Goal: Task Accomplishment & Management: Complete application form

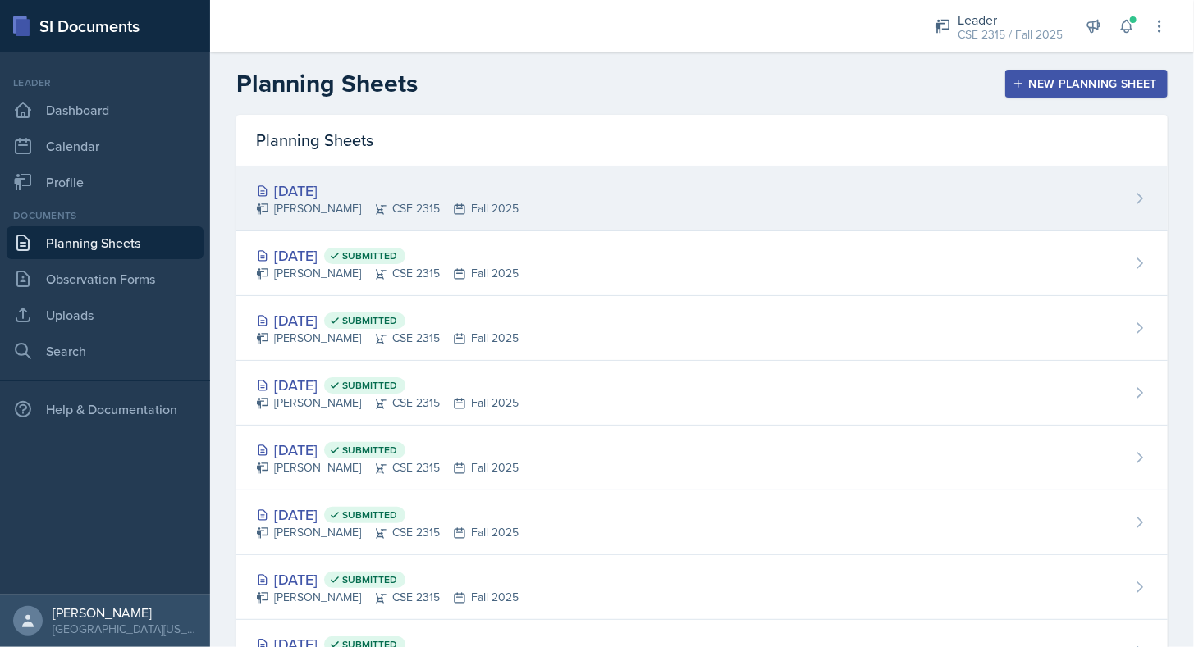
click at [444, 215] on div "[PERSON_NAME] CSE 2315 Fall 2025" at bounding box center [387, 208] width 263 height 17
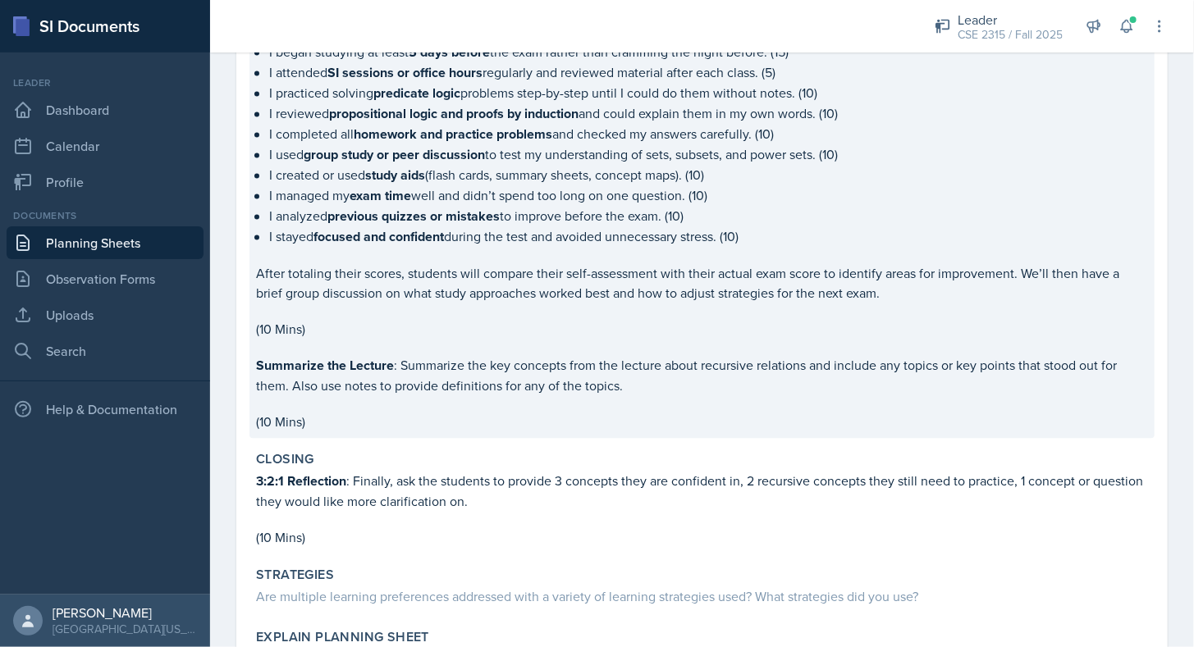
click at [365, 355] on p "Summarize the Lecture : [PERSON_NAME] the key concepts from the lecture about r…" at bounding box center [702, 375] width 892 height 40
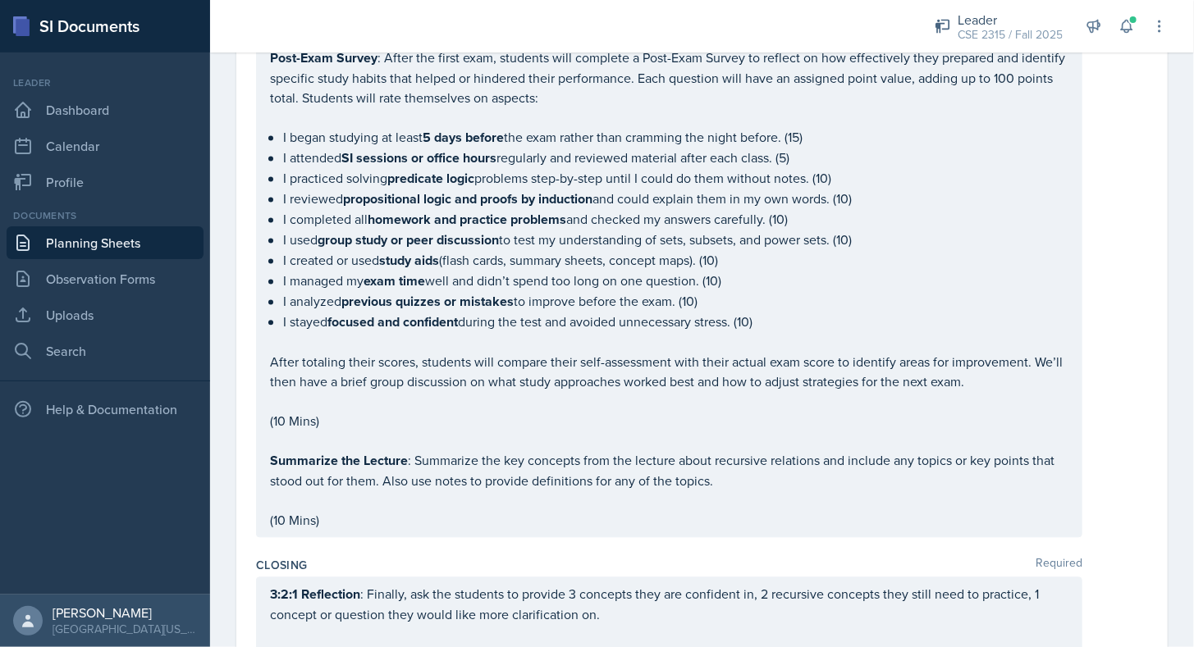
scroll to position [1478, 0]
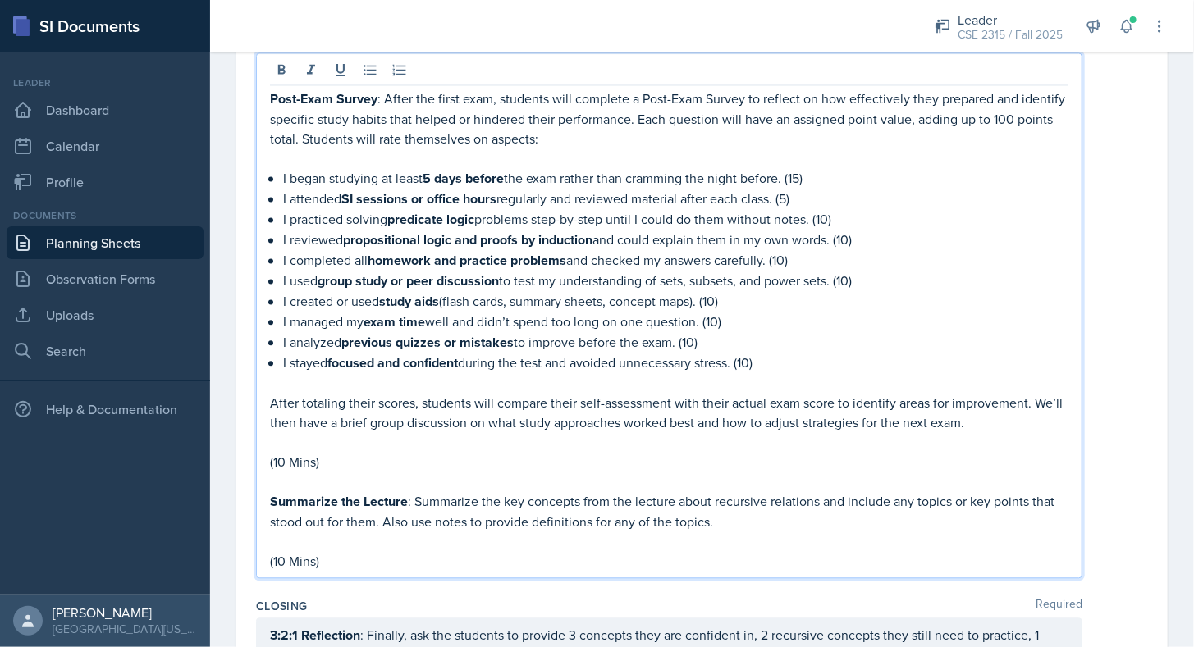
click at [352, 518] on div "Post-Exam Survey : After the first exam, students will complete a Post-Exam Sur…" at bounding box center [669, 330] width 798 height 482
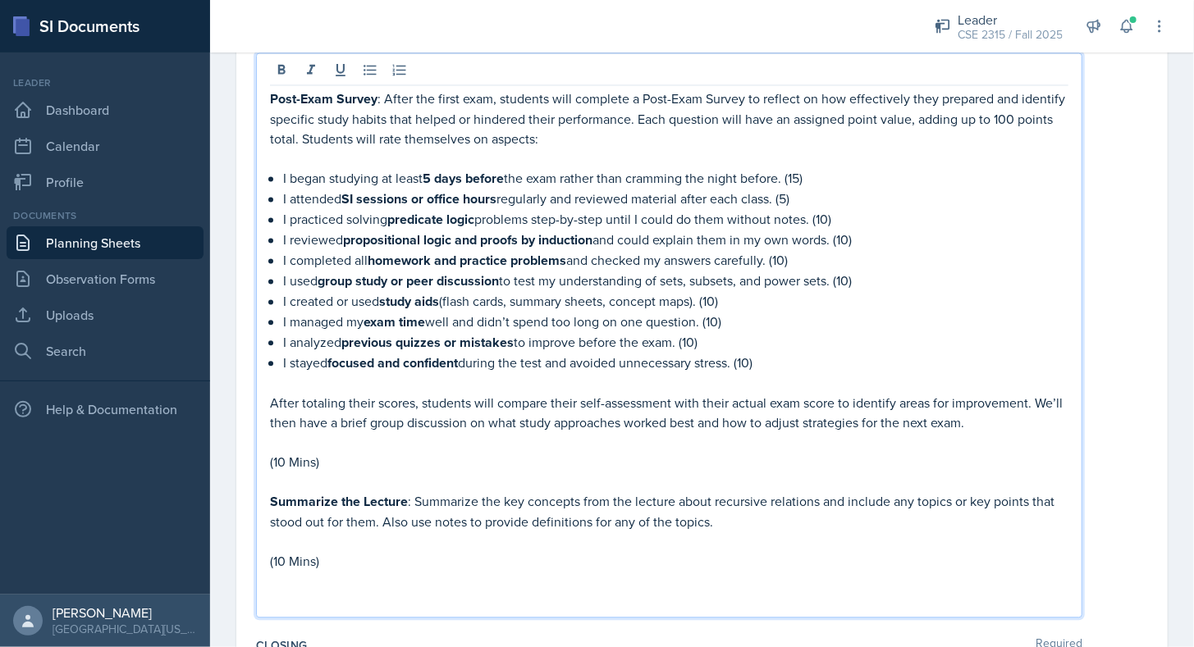
paste div
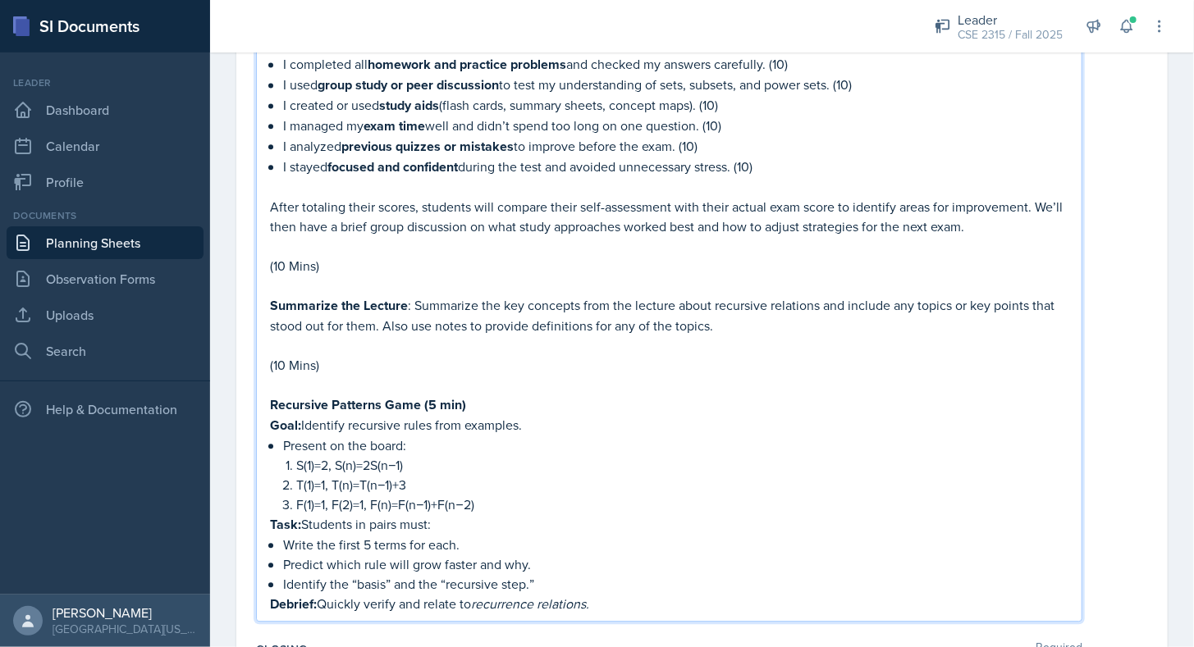
scroll to position [1677, 0]
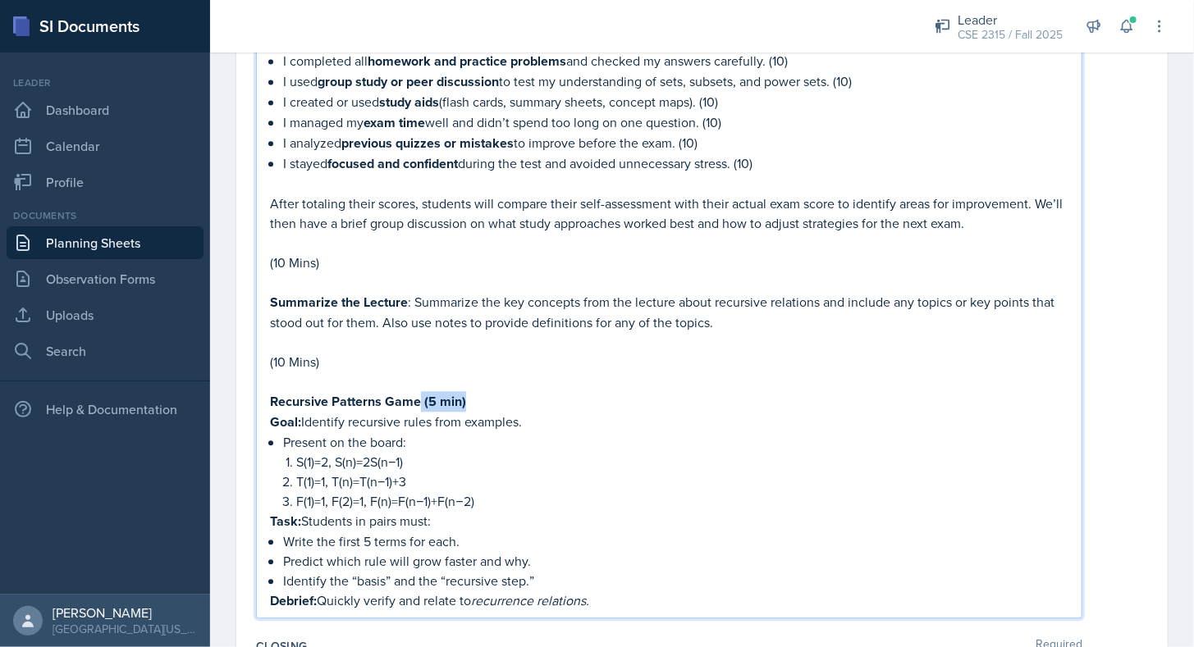
drag, startPoint x: 418, startPoint y: 394, endPoint x: 480, endPoint y: 392, distance: 61.6
click at [480, 392] on p "Recursive Patterns Game (5 min)" at bounding box center [669, 401] width 798 height 21
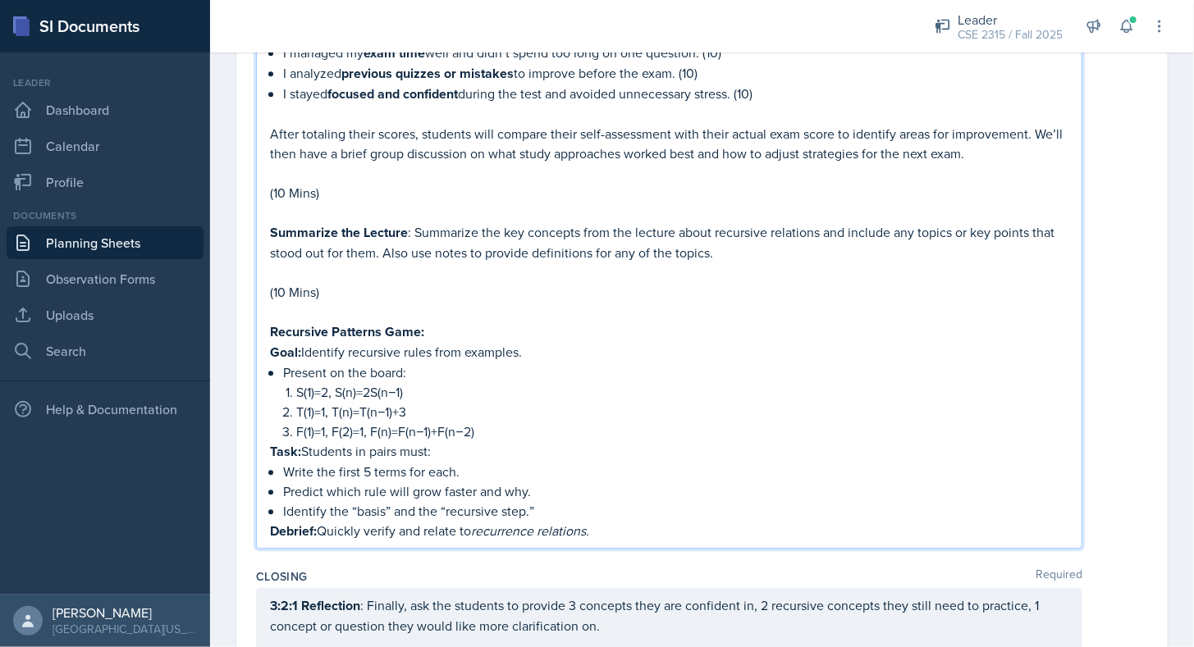
click at [606, 521] on p "Debrief: Quickly verify and relate to recurrence relations." at bounding box center [669, 531] width 798 height 21
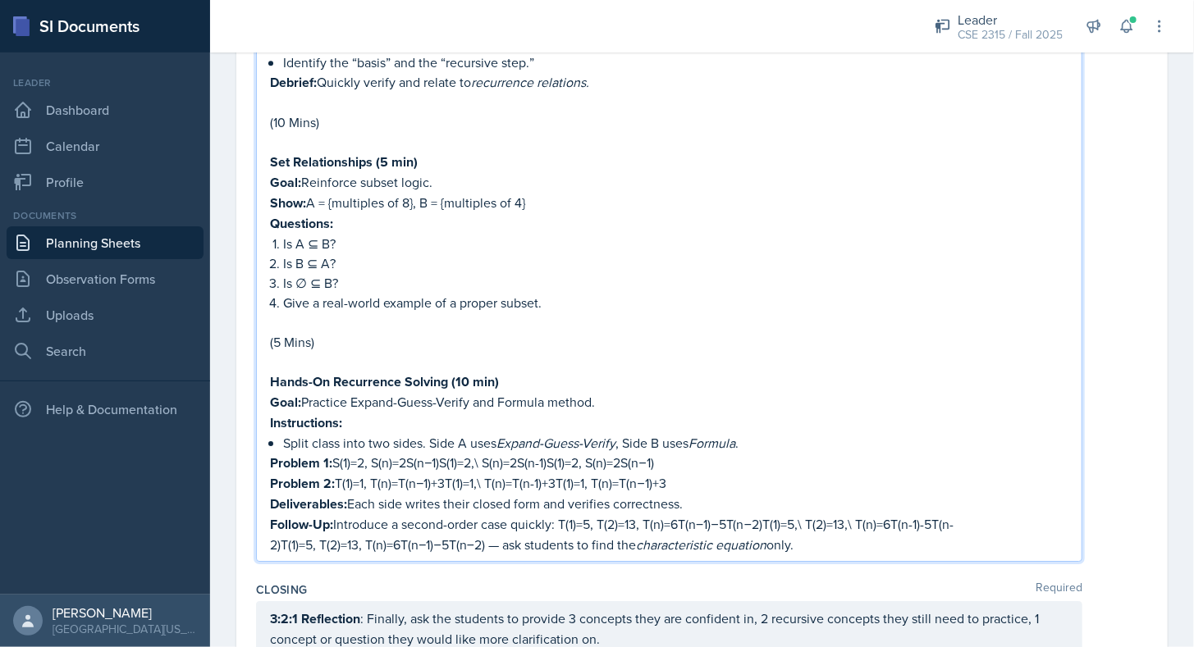
scroll to position [2197, 0]
drag, startPoint x: 443, startPoint y: 448, endPoint x: 661, endPoint y: 441, distance: 218.4
click at [661, 452] on p "Problem 1: S(1)=2, S(n)=2S(n−1)S(1)=2,\ S(n)=2S(n-1)S(1)=2, S(n)=2S(n−1)" at bounding box center [669, 462] width 798 height 21
drag, startPoint x: 448, startPoint y: 463, endPoint x: 694, endPoint y: 462, distance: 246.2
click at [694, 473] on p "Problem 2: T(1)=1, T(n)=T(n−1)+3T(1)=1,\ T(n)=T(n-1)+3T(1)=1, T(n)=T(n−1)+3" at bounding box center [669, 483] width 798 height 21
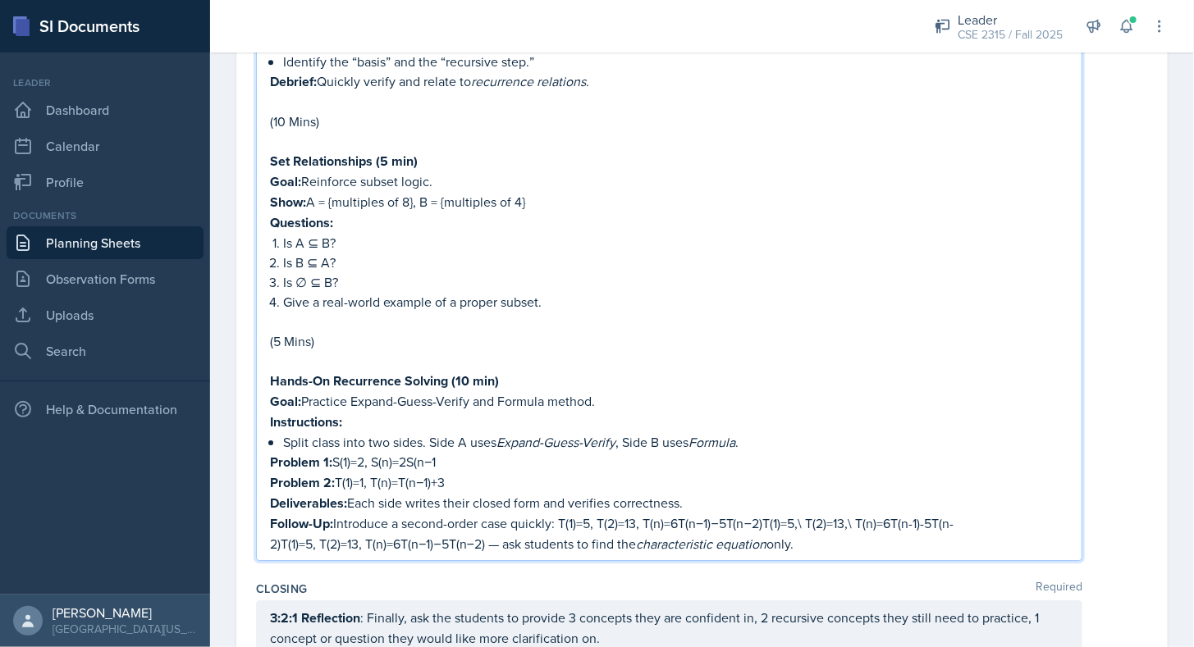
click at [470, 432] on p "Split class into two sides. Side A uses Expand-Guess-Verify , Side B uses Formu…" at bounding box center [675, 442] width 785 height 20
click at [707, 432] on p "Asks students to use both the methods, First Expand-Guess-Verify , Side B uses …" at bounding box center [675, 442] width 785 height 20
click at [566, 433] on em "Expand-Guess-Verify" at bounding box center [596, 442] width 119 height 18
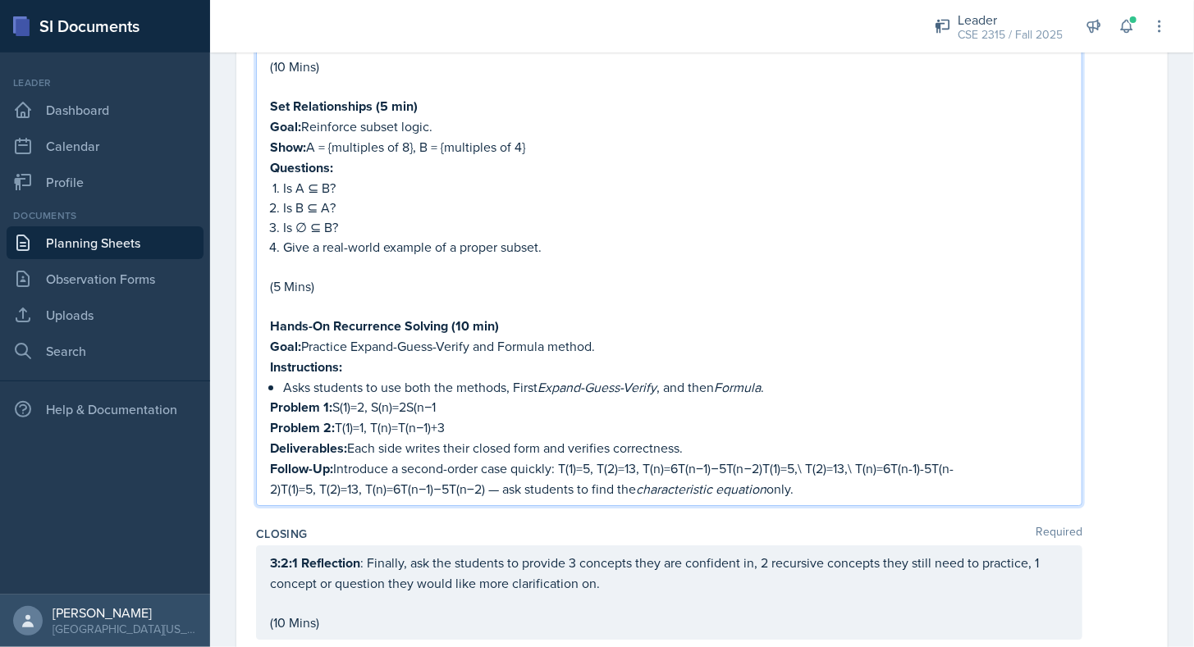
scroll to position [2252, 0]
click at [512, 315] on p "Hands-On Recurrence Solving (10 min)" at bounding box center [669, 325] width 798 height 21
click at [844, 469] on p "Follow-Up: Introduce a second-order case quickly: T(1)=5, T(2)=13, T(n)=6T(n−1)…" at bounding box center [669, 478] width 798 height 40
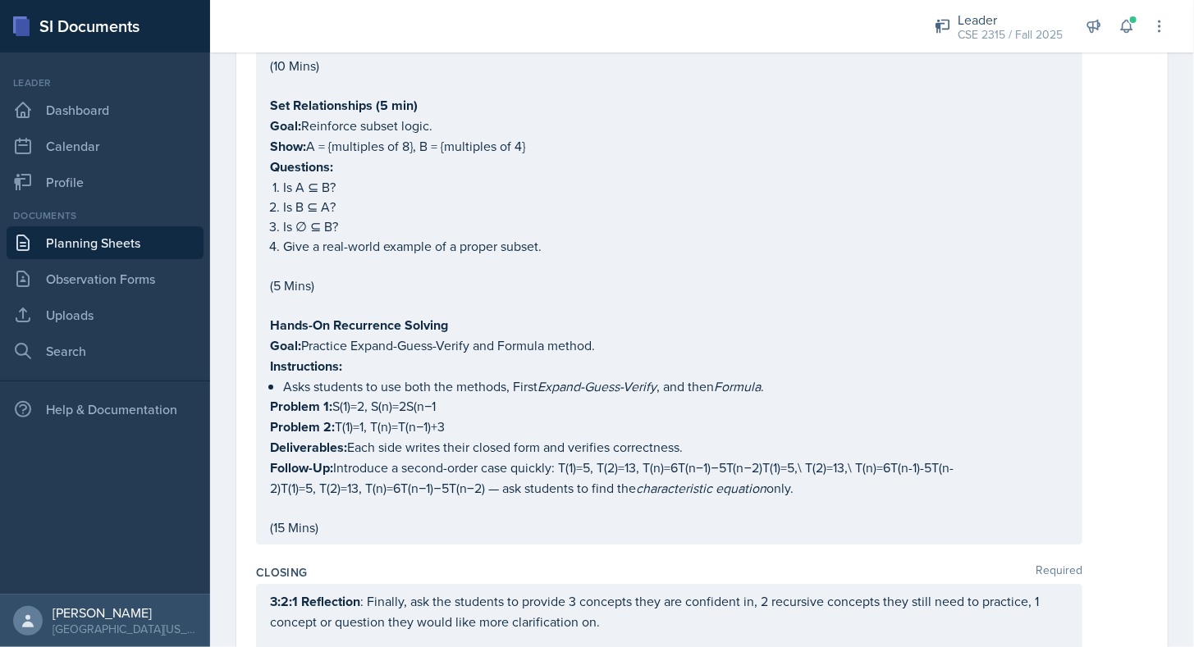
click at [638, 565] on div "Closing Required" at bounding box center [702, 573] width 892 height 16
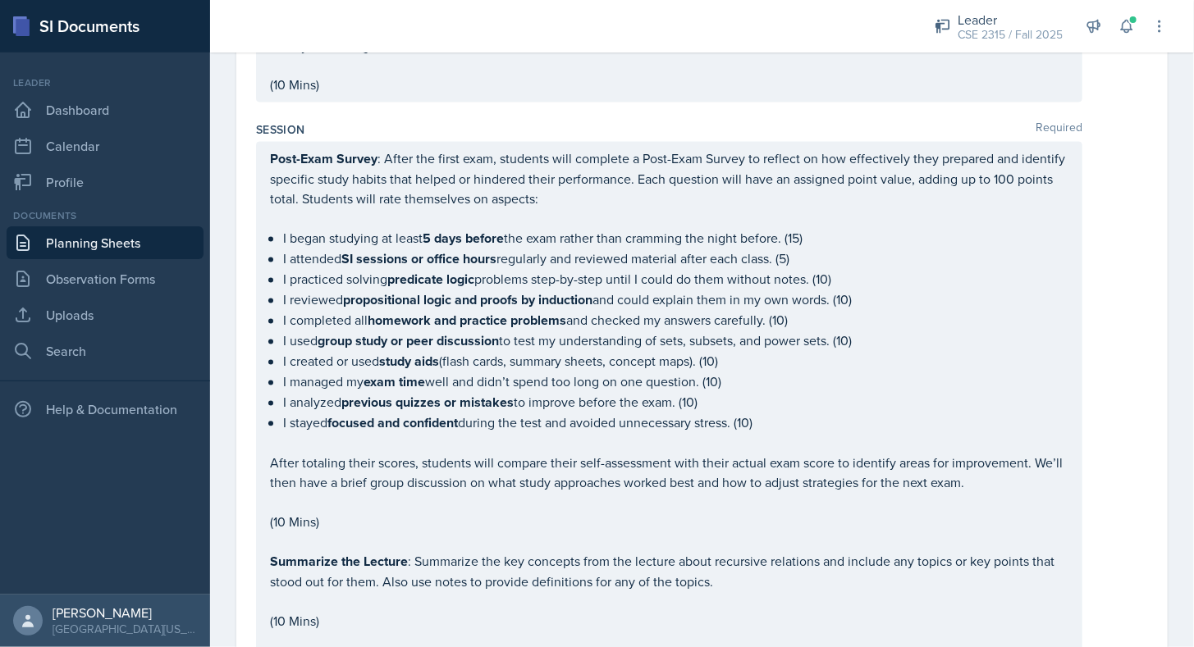
scroll to position [1416, 0]
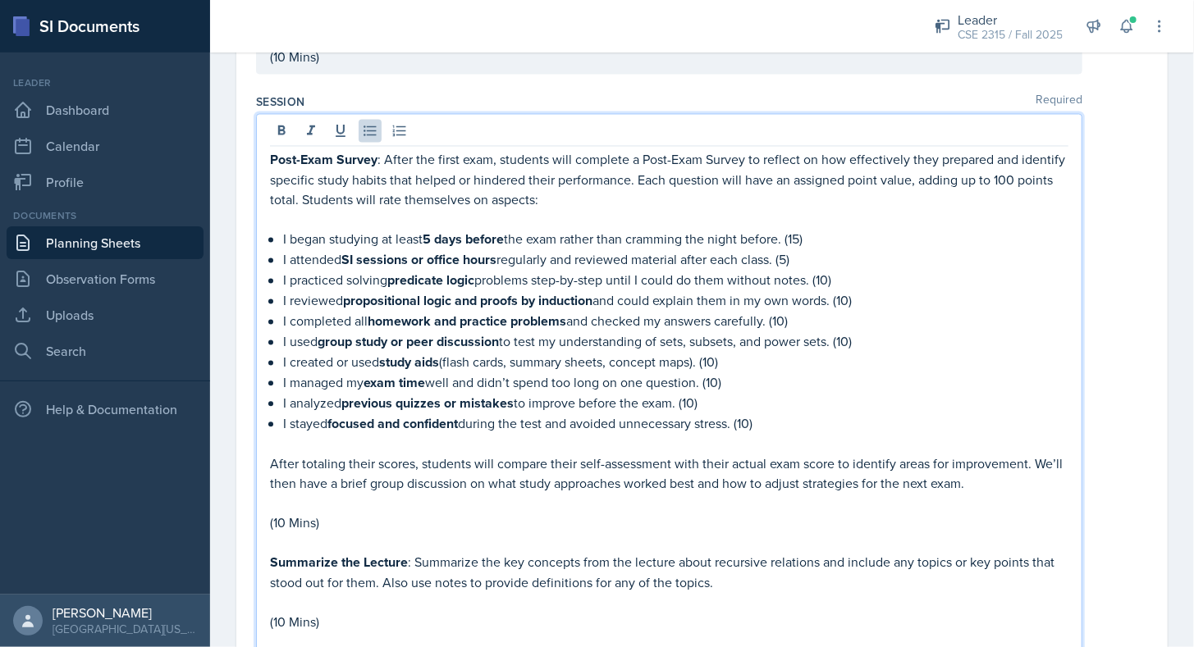
click at [536, 394] on p "I analyzed previous quizzes or mistakes to improve before the exam. (10)" at bounding box center [675, 404] width 785 height 21
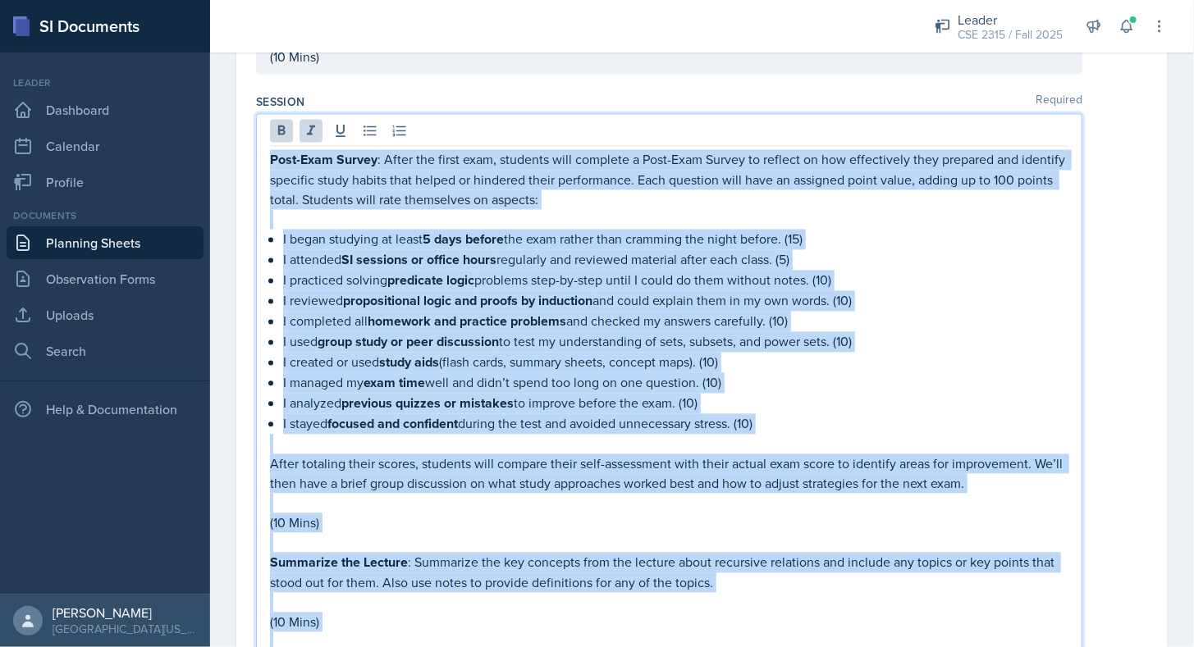
copy div "Post-Exam Survey : After the first exam, students will complete a Post-Exam Sur…"
click at [536, 394] on p "I analyzed previous quizzes or mistakes to improve before the exam. (10)" at bounding box center [675, 404] width 785 height 21
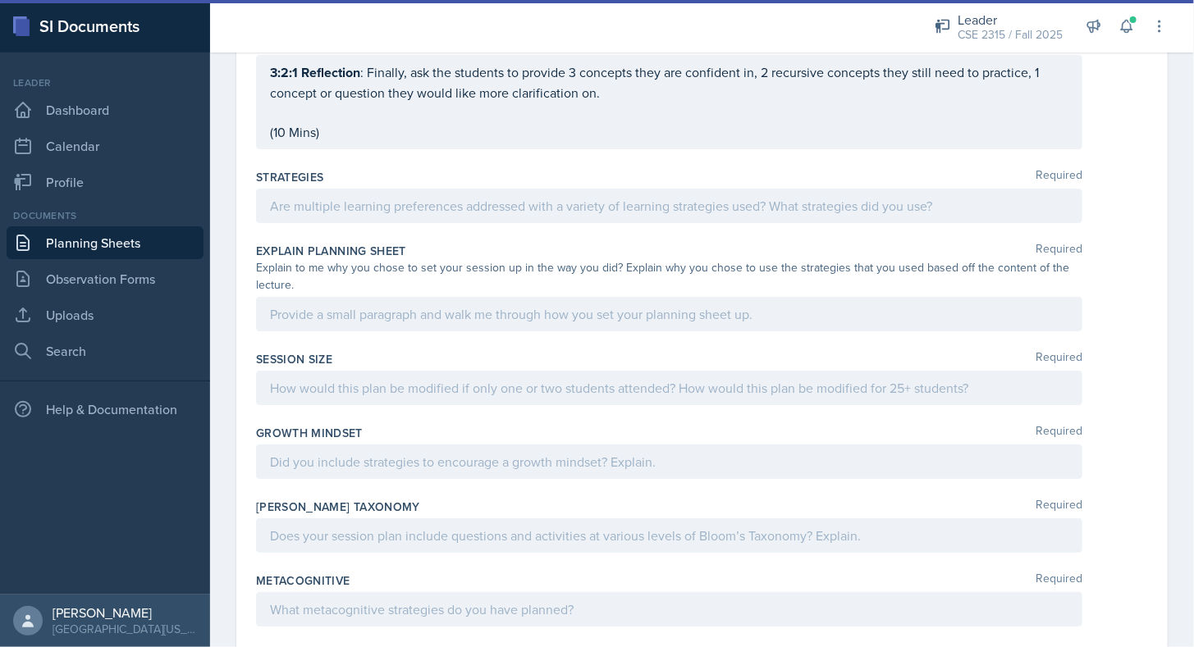
scroll to position [2797, 0]
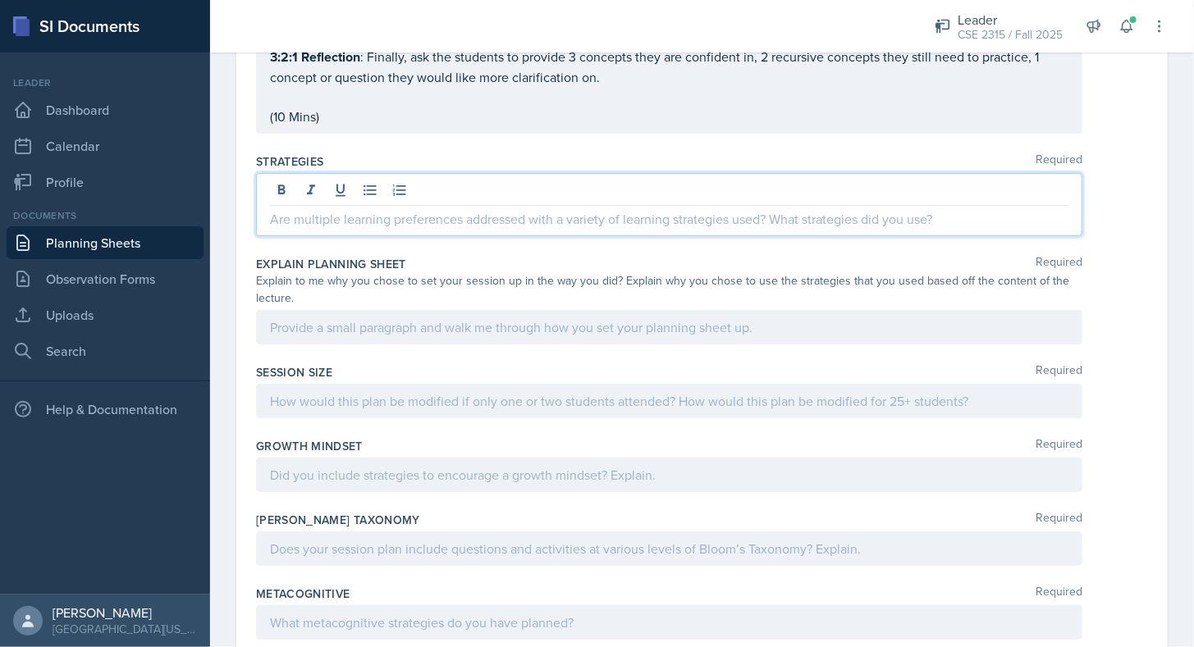
click at [565, 173] on div at bounding box center [669, 204] width 826 height 63
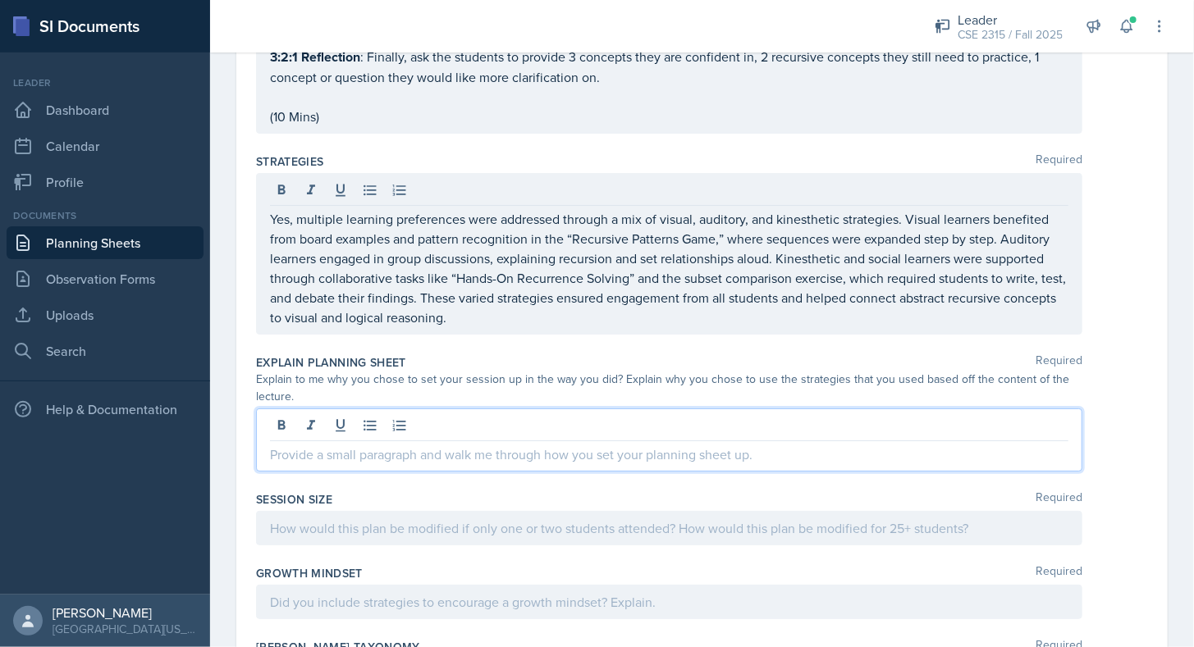
click at [427, 409] on div at bounding box center [669, 440] width 826 height 63
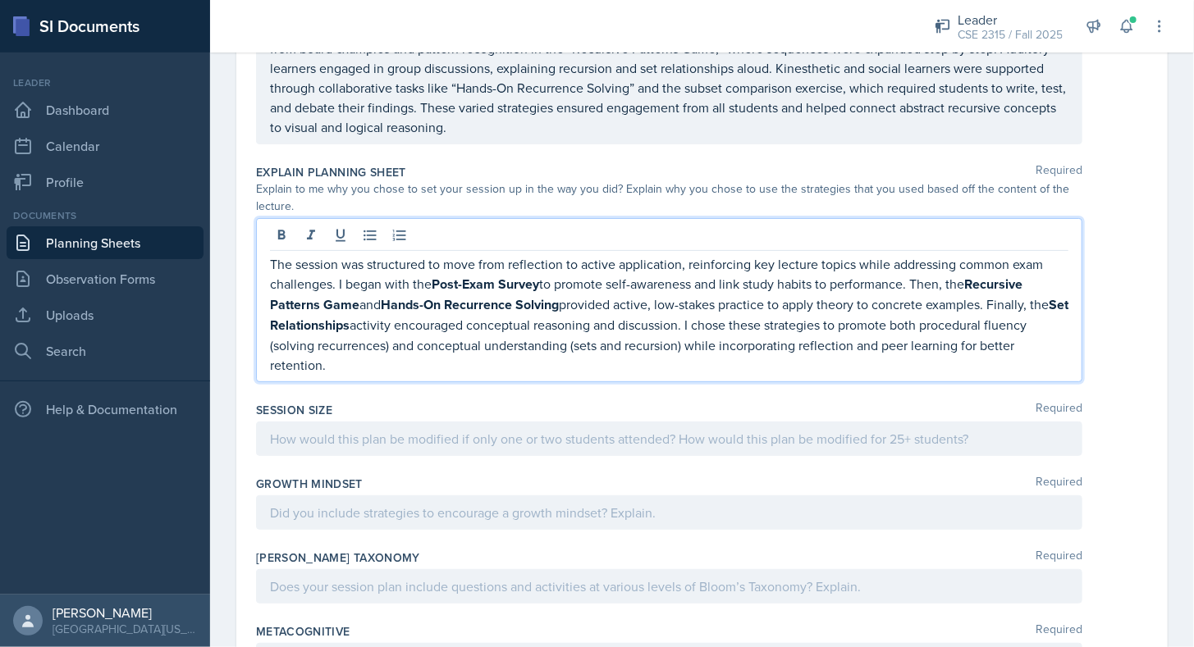
scroll to position [2935, 0]
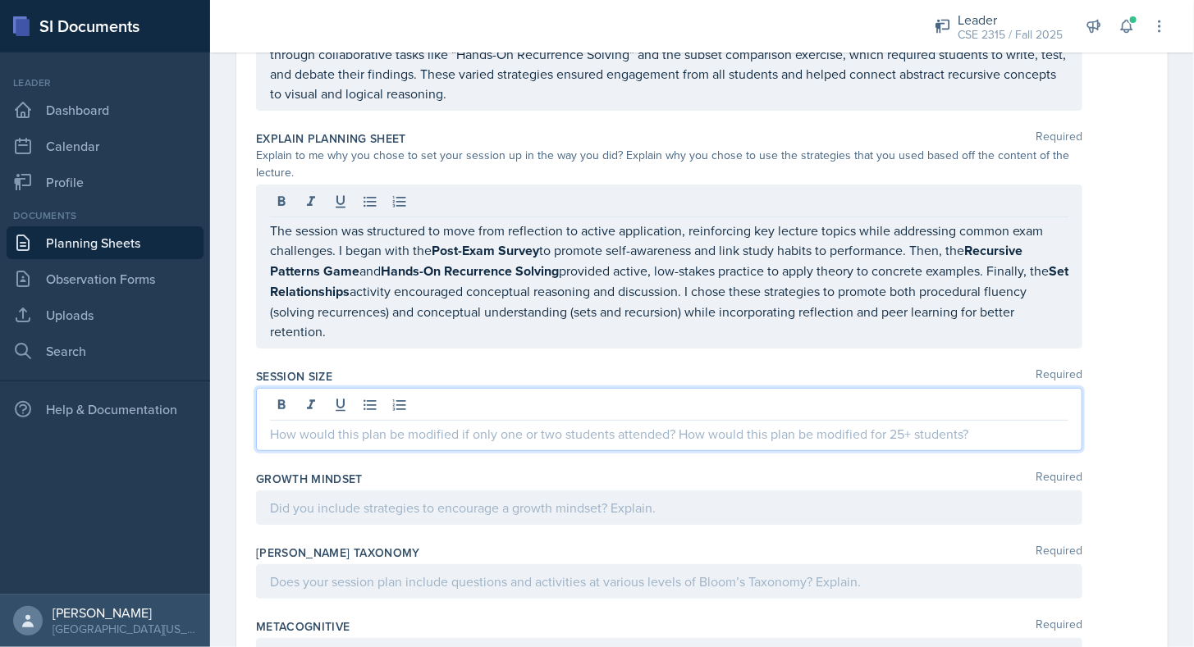
click at [624, 424] on p at bounding box center [669, 434] width 798 height 20
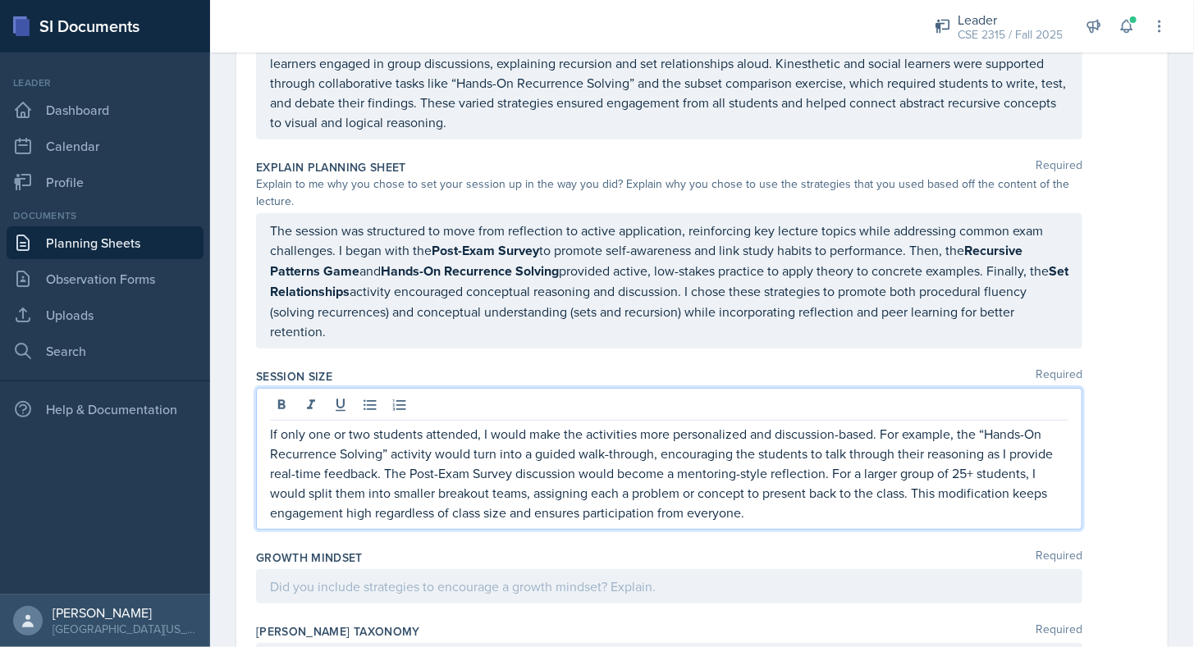
scroll to position [3073, 0]
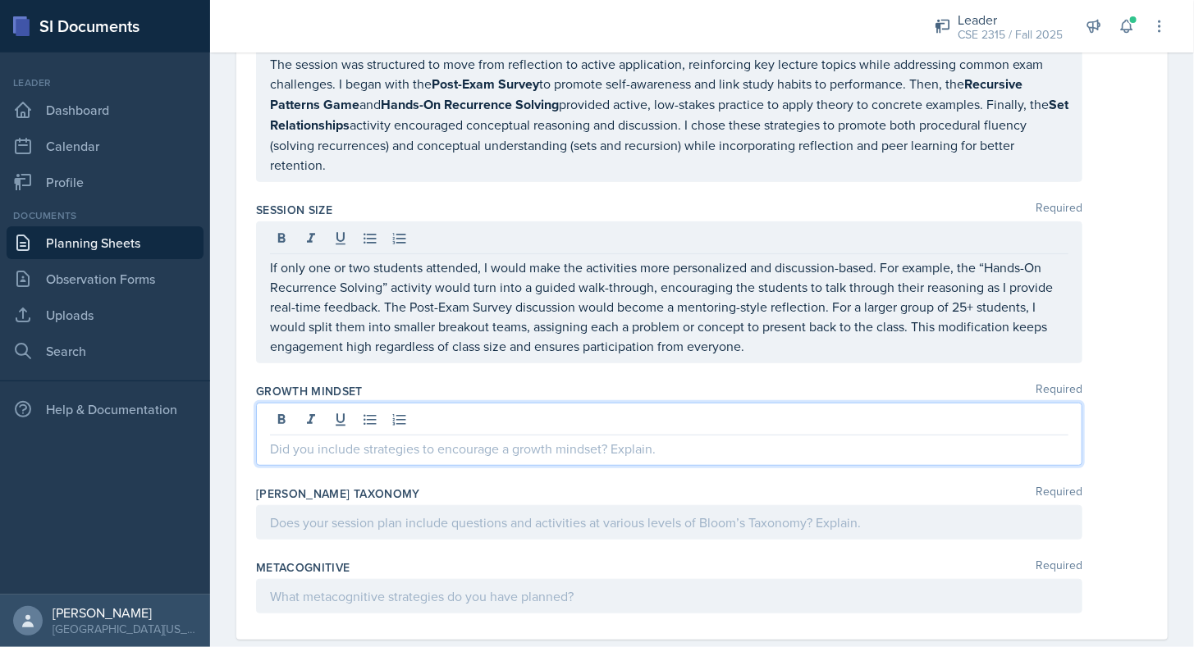
click at [528, 439] on p at bounding box center [669, 449] width 798 height 20
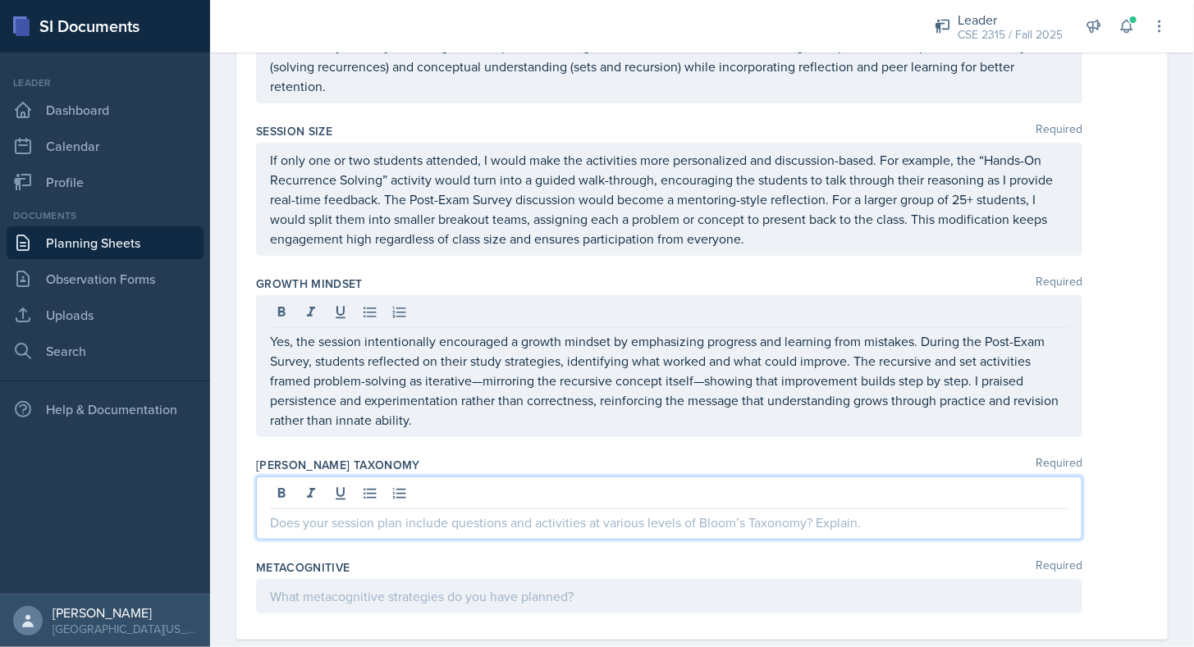
click at [433, 513] on p at bounding box center [669, 523] width 798 height 20
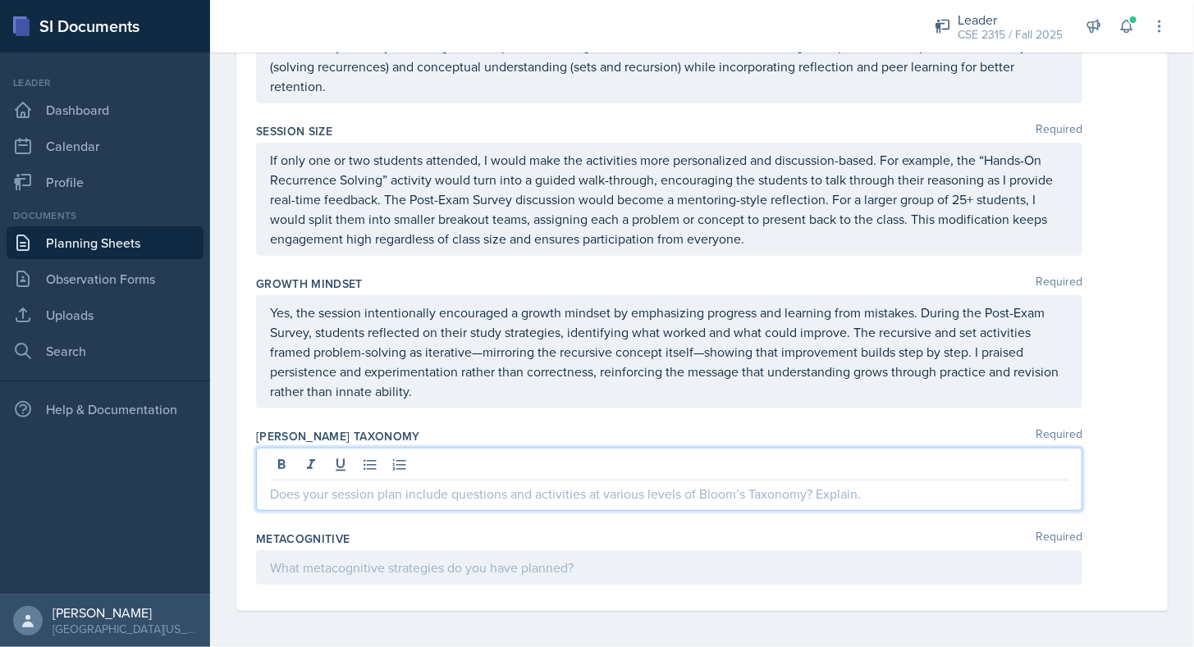
scroll to position [3152, 0]
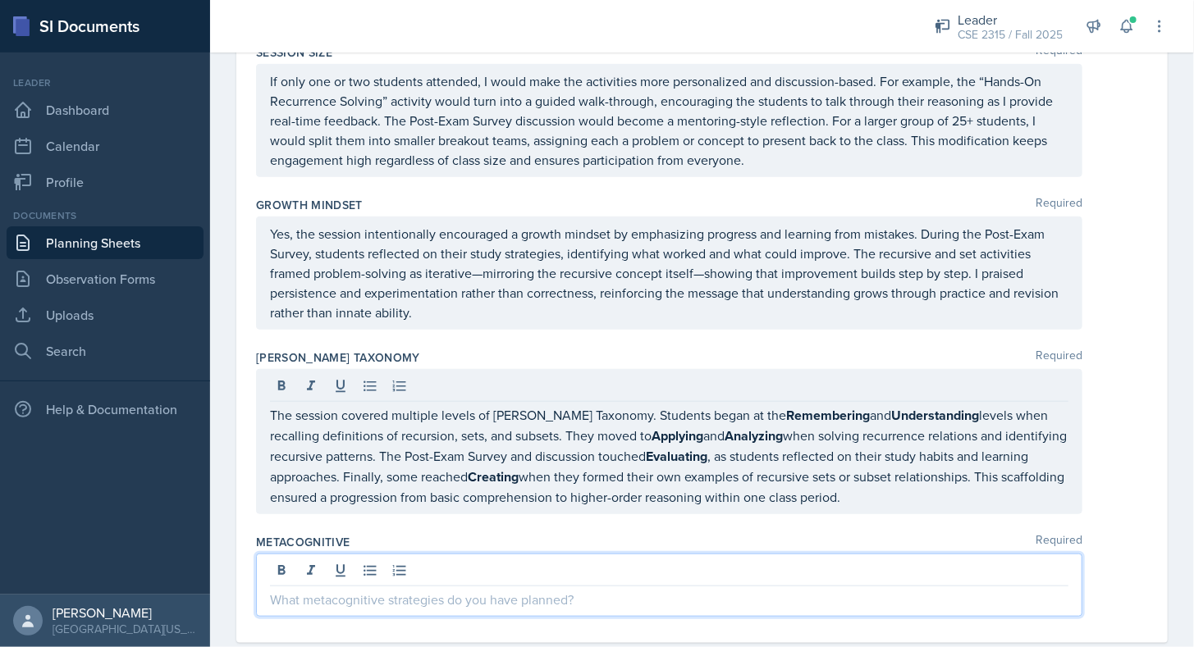
click at [528, 590] on p at bounding box center [669, 600] width 798 height 20
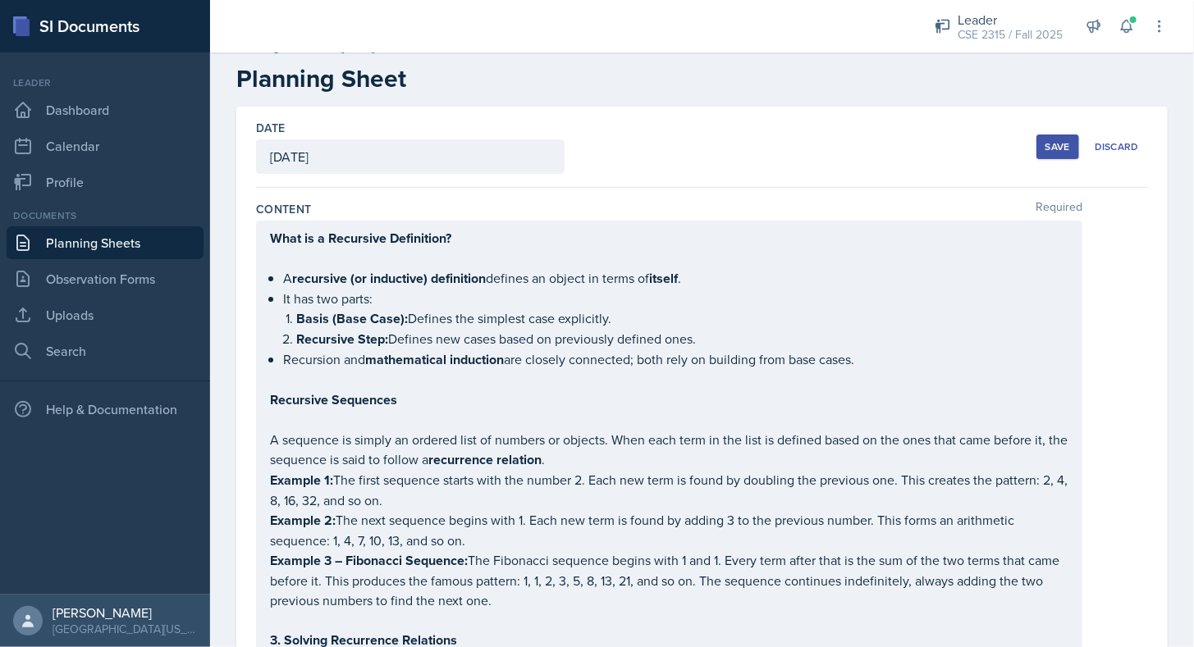
scroll to position [0, 0]
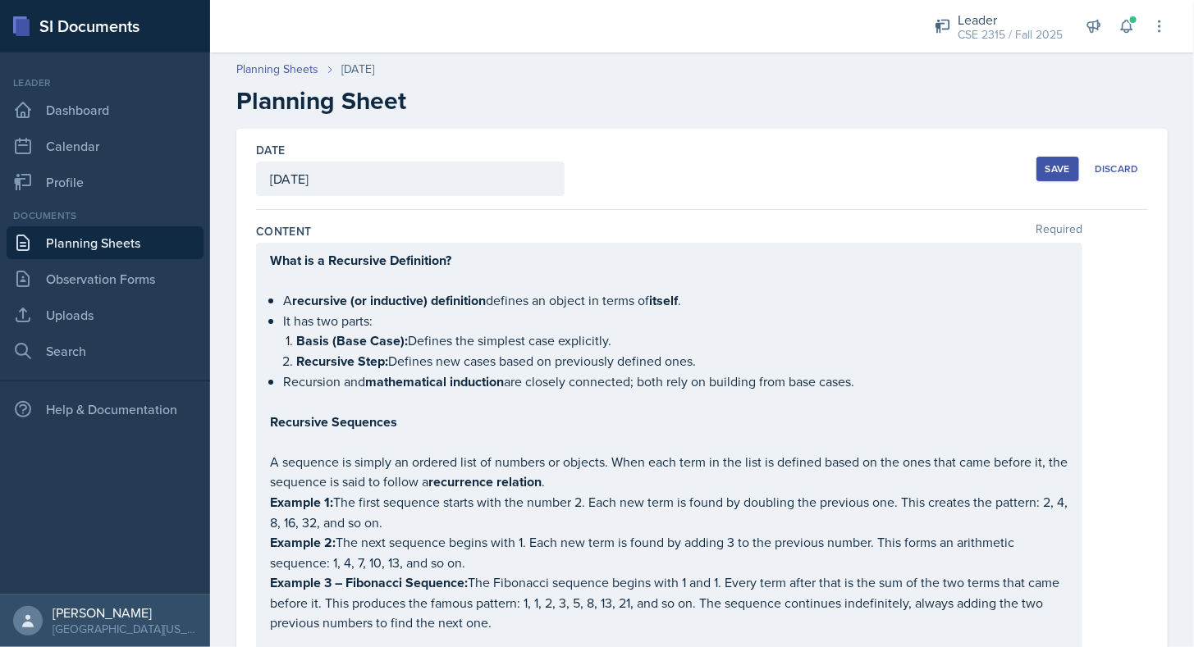
click at [1036, 165] on button "Save" at bounding box center [1057, 169] width 43 height 25
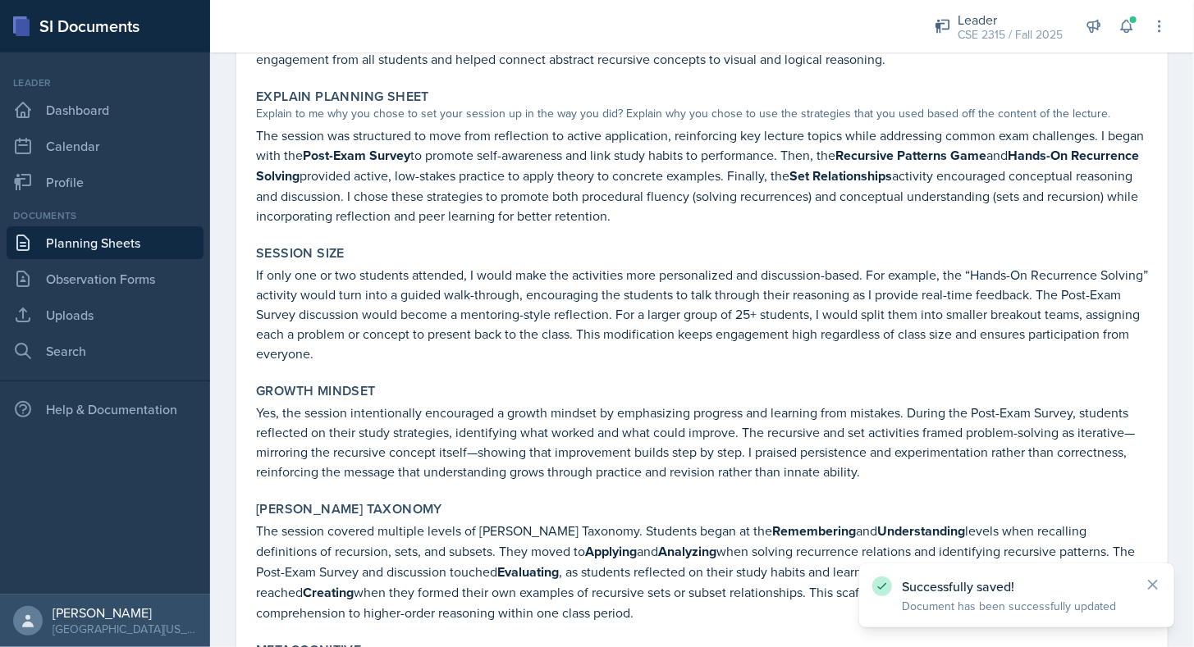
scroll to position [3007, 0]
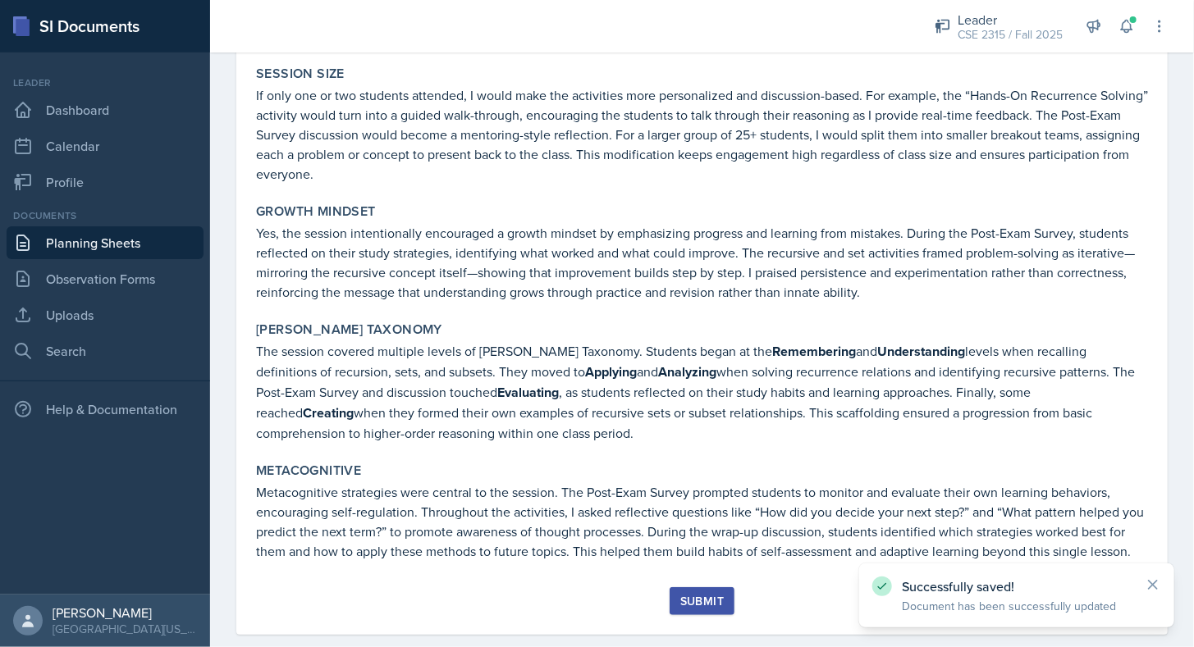
click at [691, 588] on button "Submit" at bounding box center [702, 602] width 65 height 28
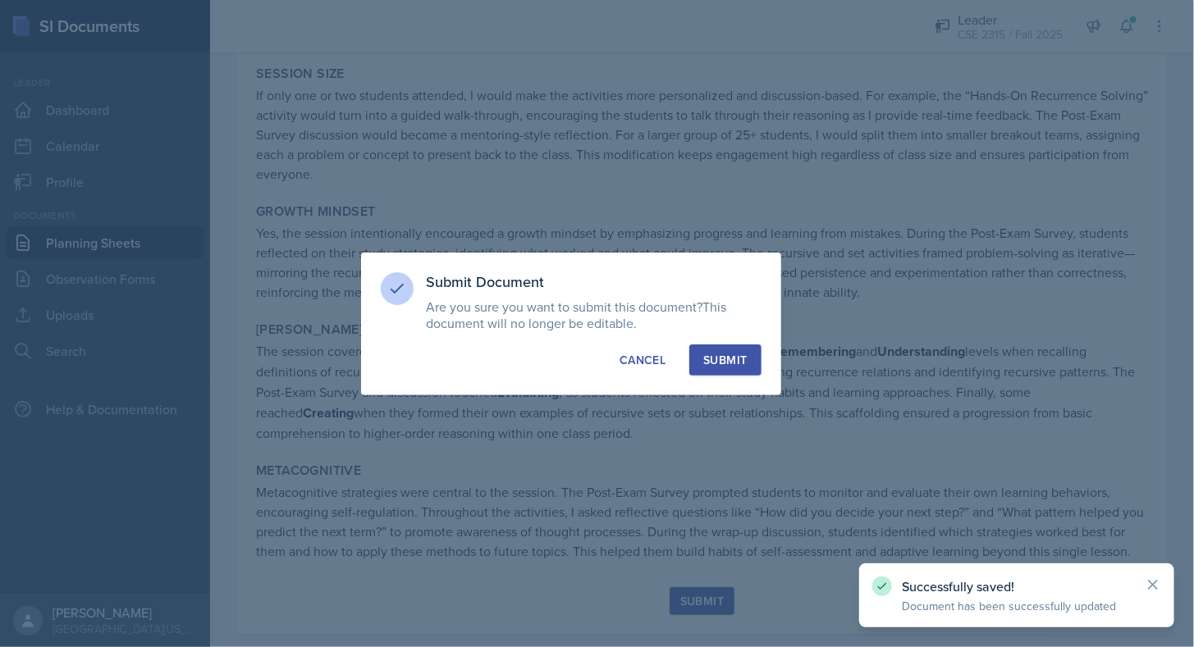
click at [720, 364] on div "Submit" at bounding box center [724, 360] width 43 height 16
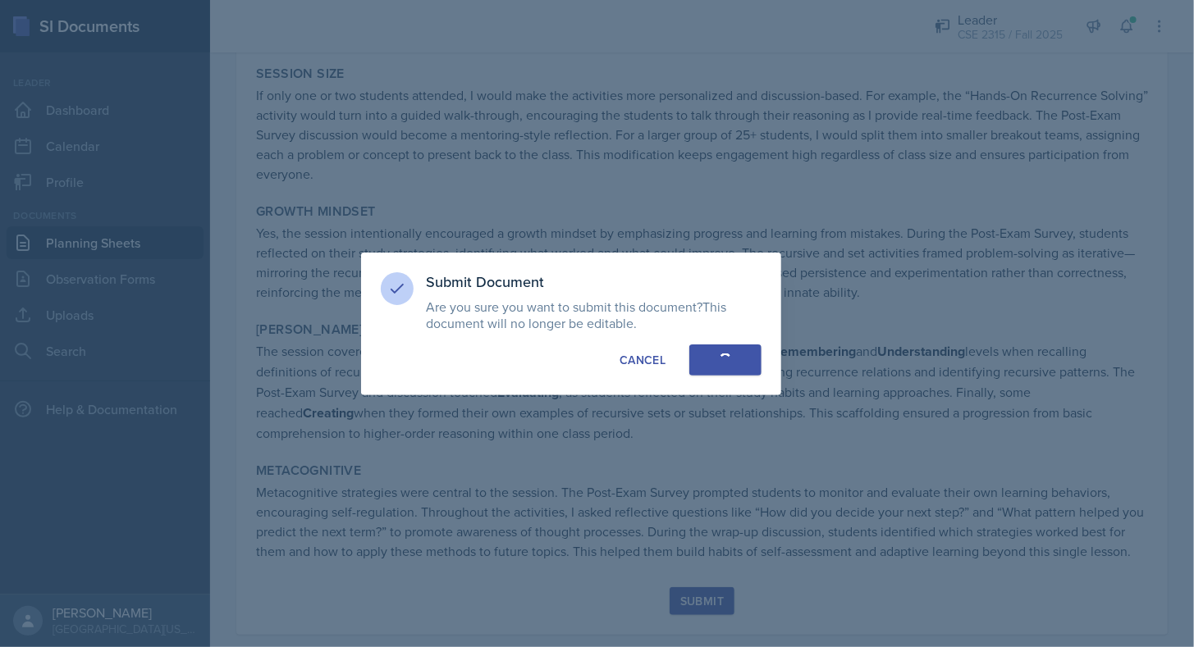
scroll to position [2961, 0]
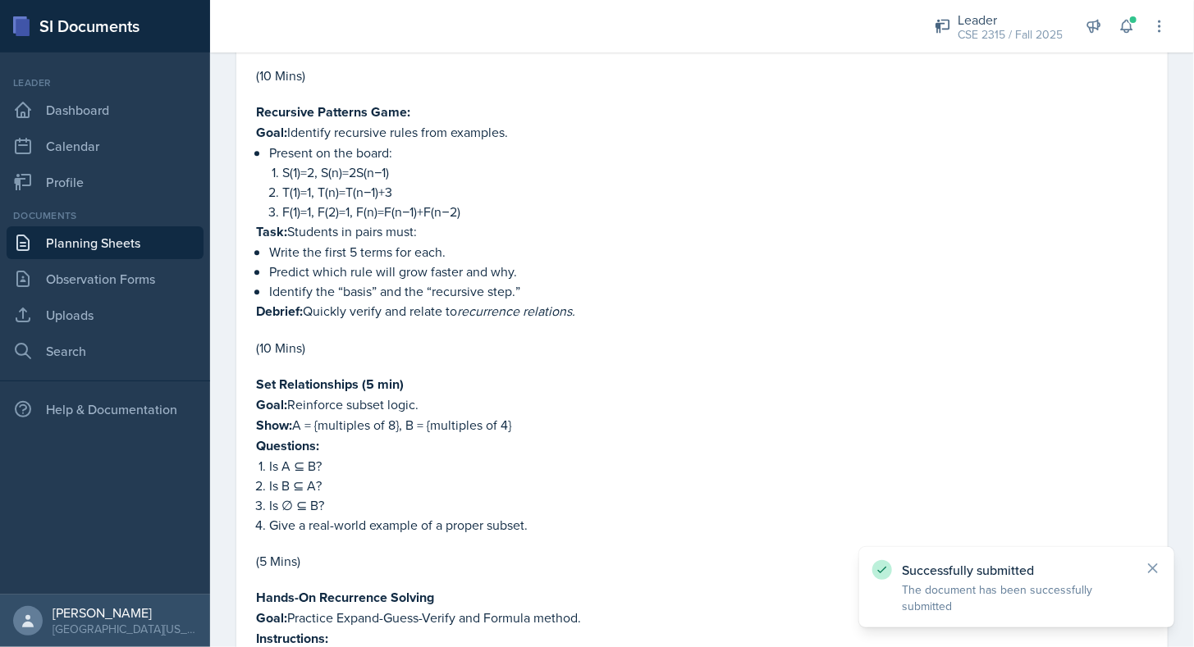
click at [139, 240] on link "Planning Sheets" at bounding box center [105, 242] width 197 height 33
